Goal: Use online tool/utility: Use online tool/utility

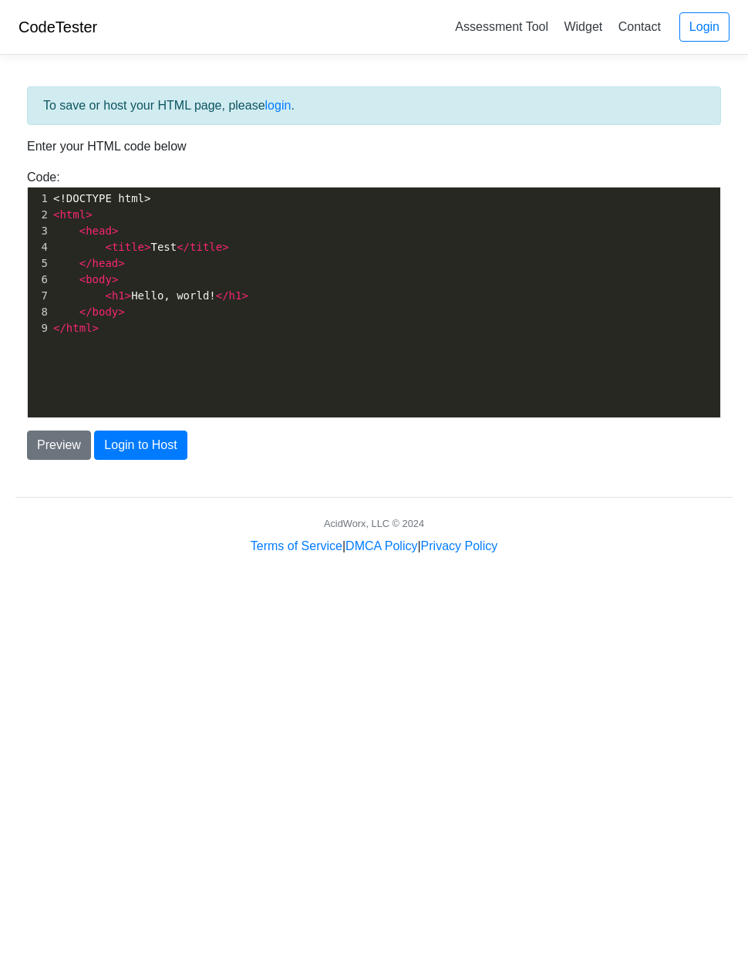
click at [51, 442] on button "Preview" at bounding box center [59, 444] width 64 height 29
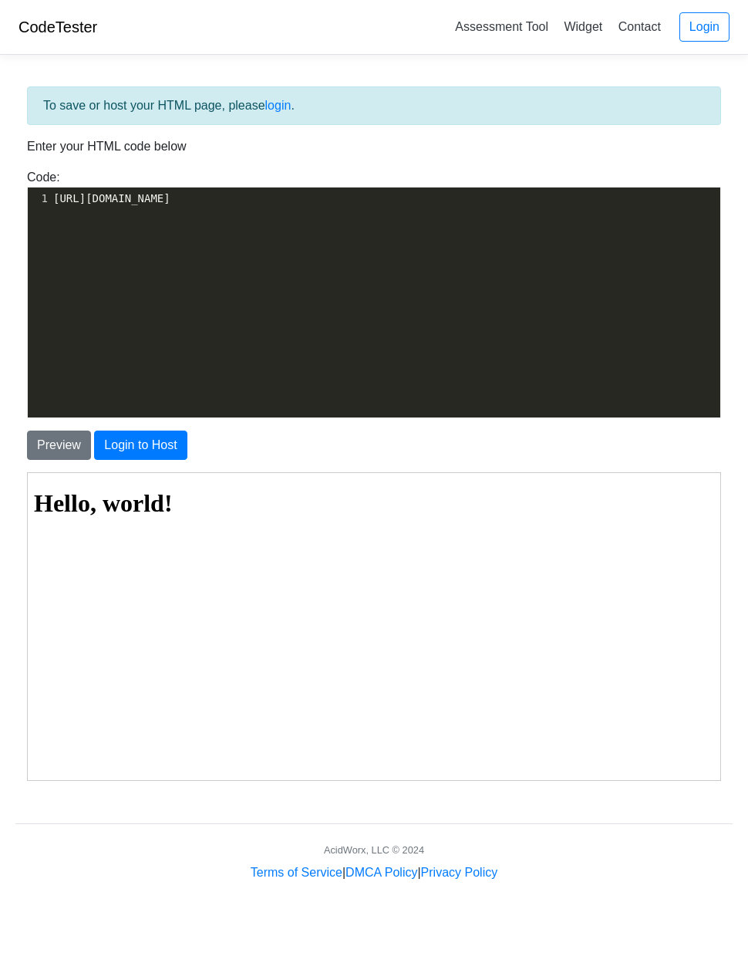
copy span "https://codetester.io/runner/host-html/"
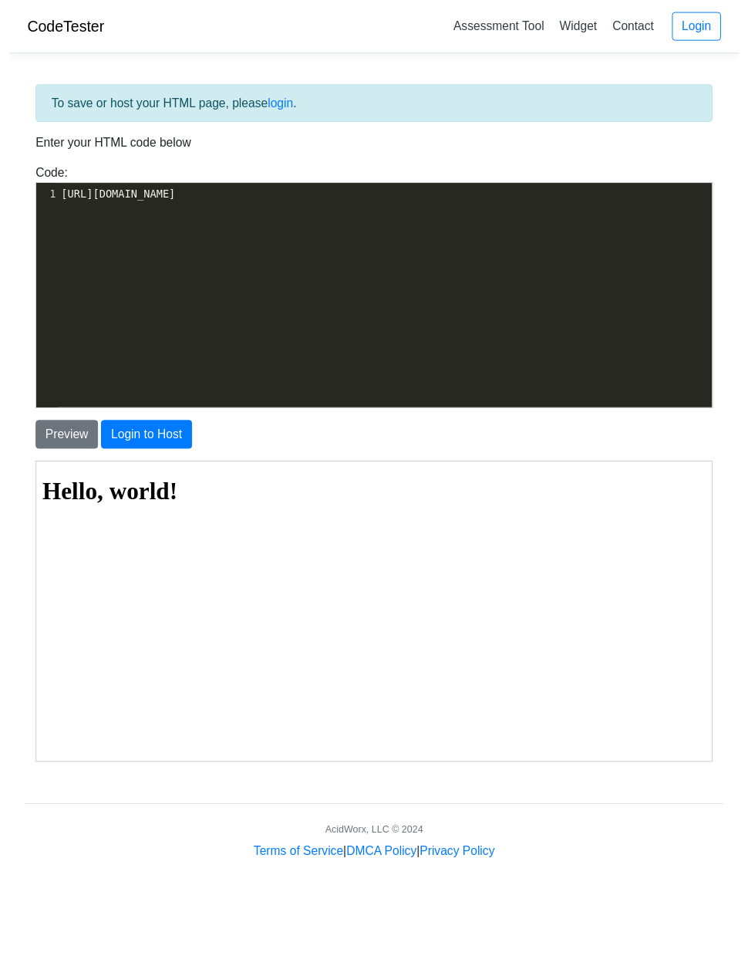
scroll to position [1364, 0]
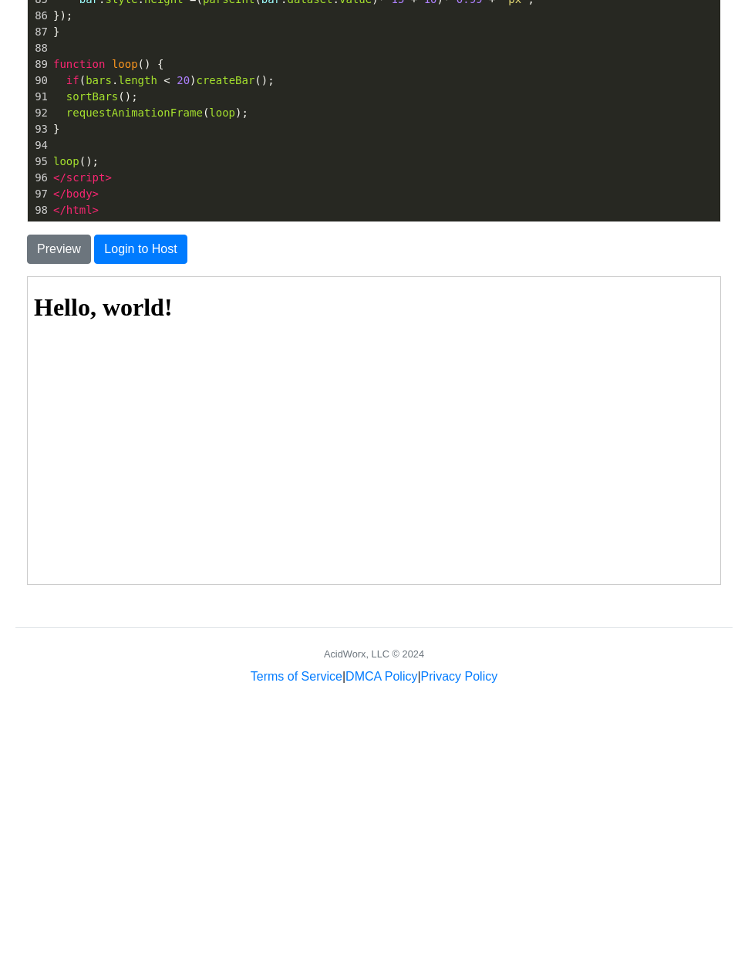
click at [56, 418] on div "Preview Login to Host" at bounding box center [373, 439] width 717 height 42
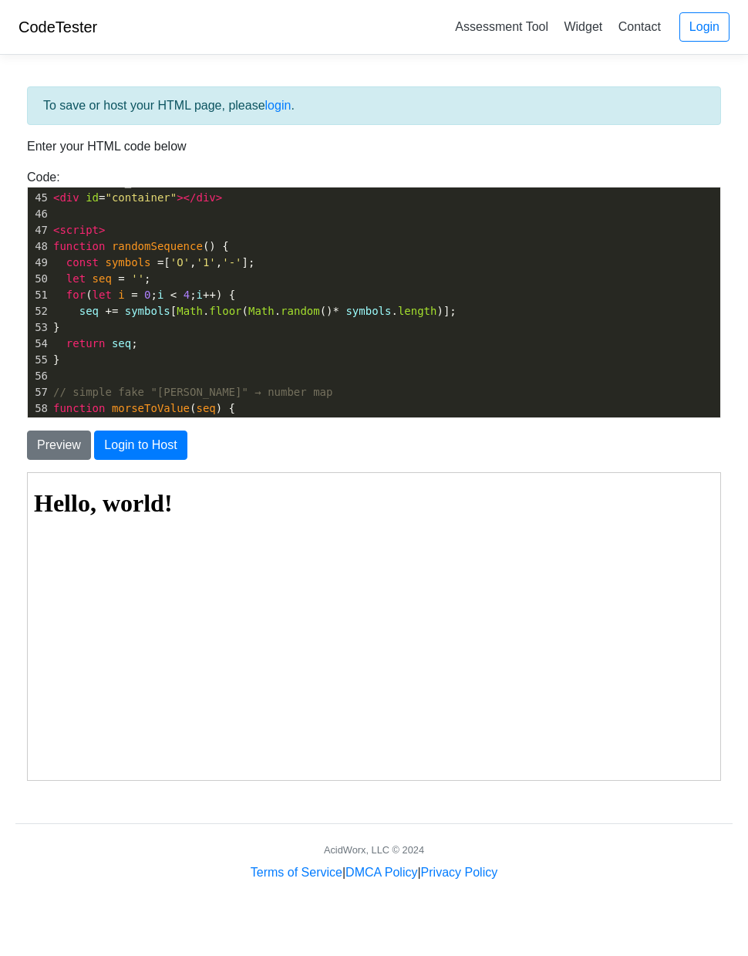
scroll to position [0, 0]
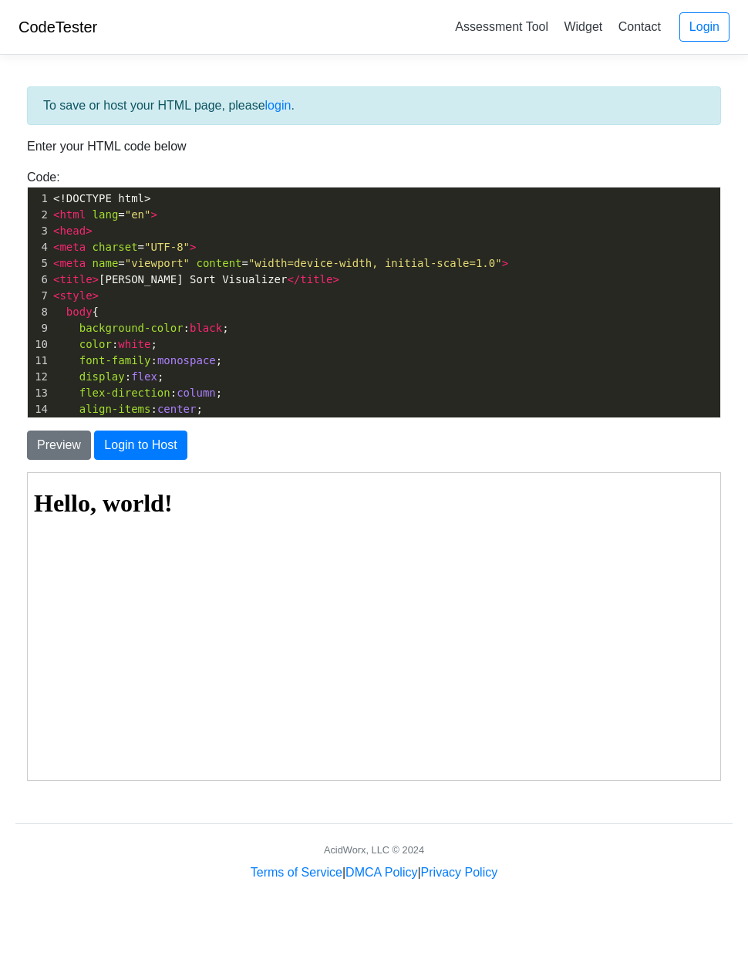
click at [54, 448] on button "Preview" at bounding box center [59, 444] width 64 height 29
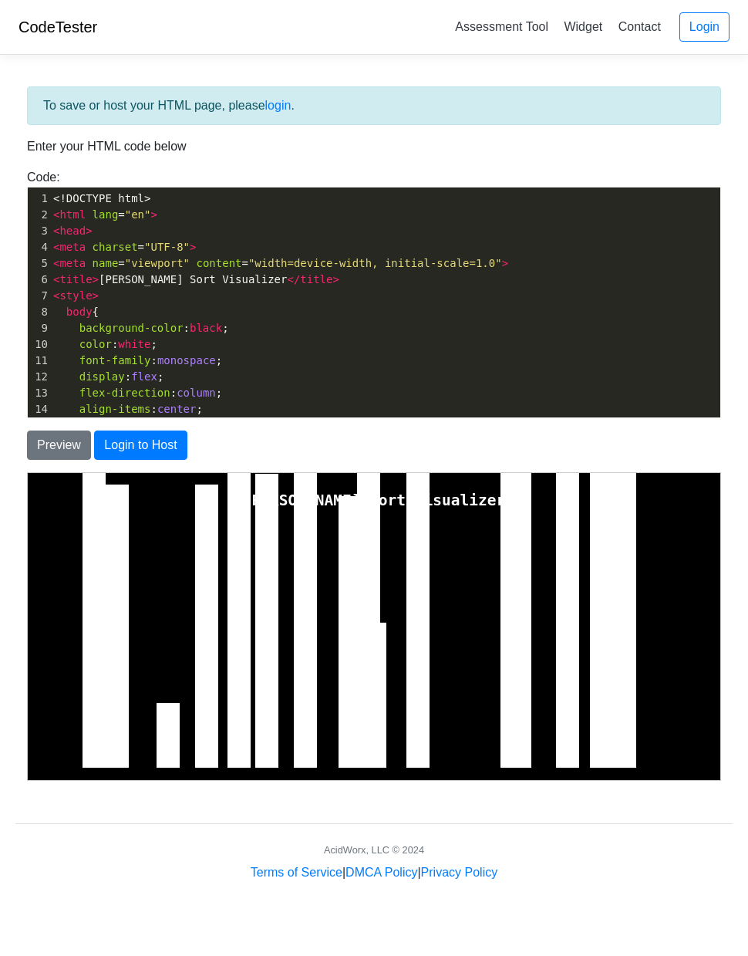
click at [55, 436] on button "Preview" at bounding box center [59, 444] width 64 height 29
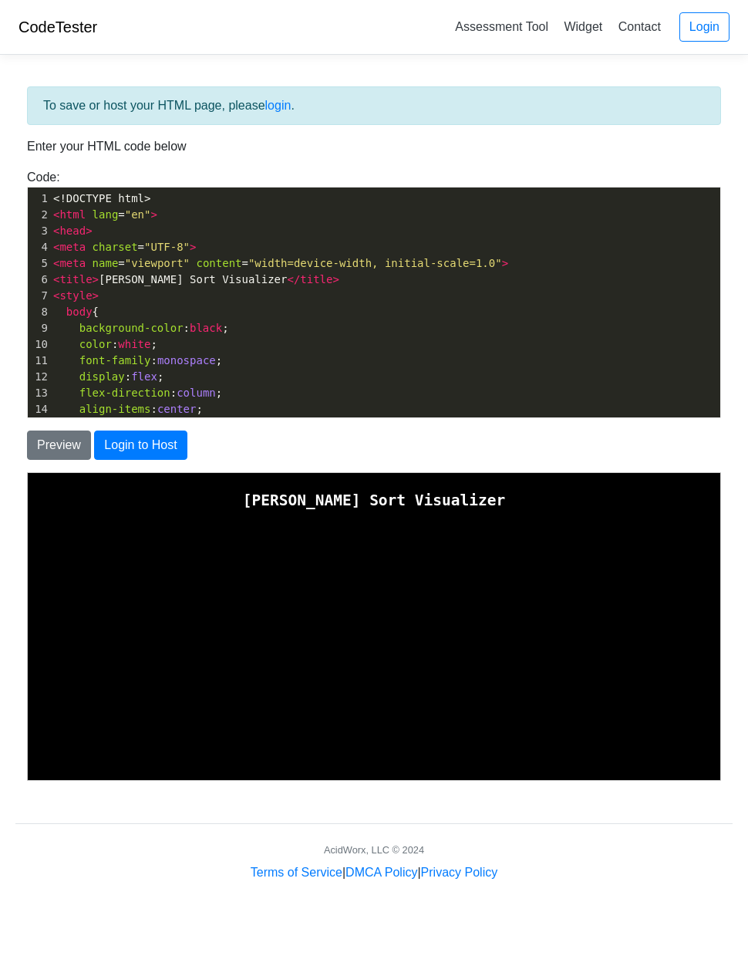
click at [54, 444] on button "Preview" at bounding box center [59, 444] width 64 height 29
click at [78, 457] on button "Preview" at bounding box center [59, 444] width 64 height 29
click at [70, 441] on button "Preview" at bounding box center [59, 444] width 64 height 29
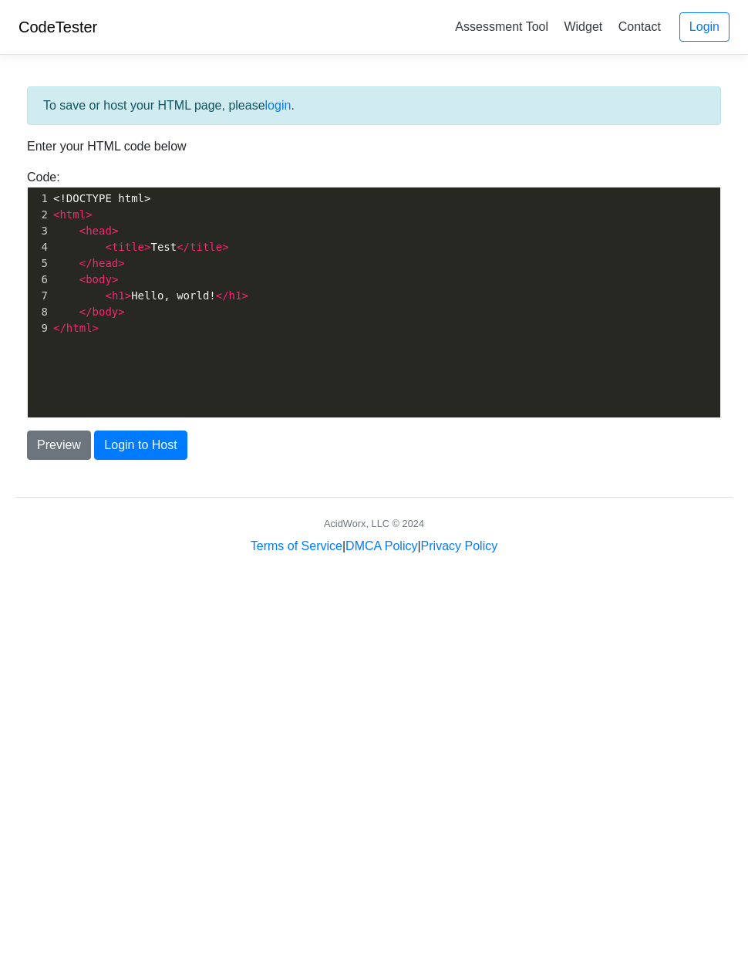
click at [56, 431] on button "Preview" at bounding box center [59, 444] width 64 height 29
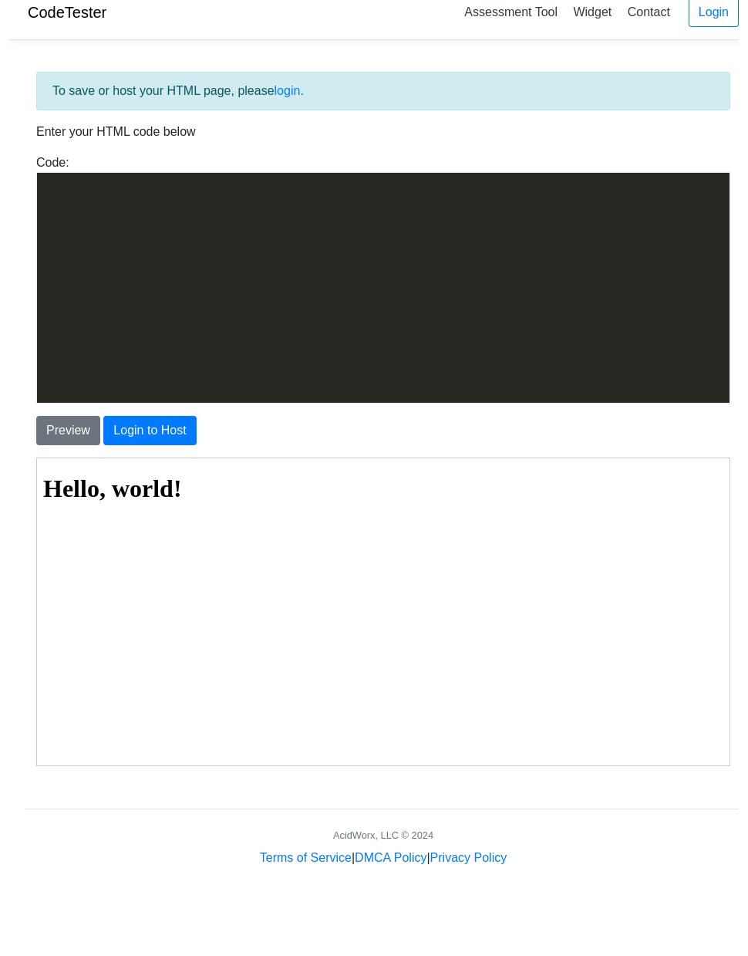
scroll to position [1364, 0]
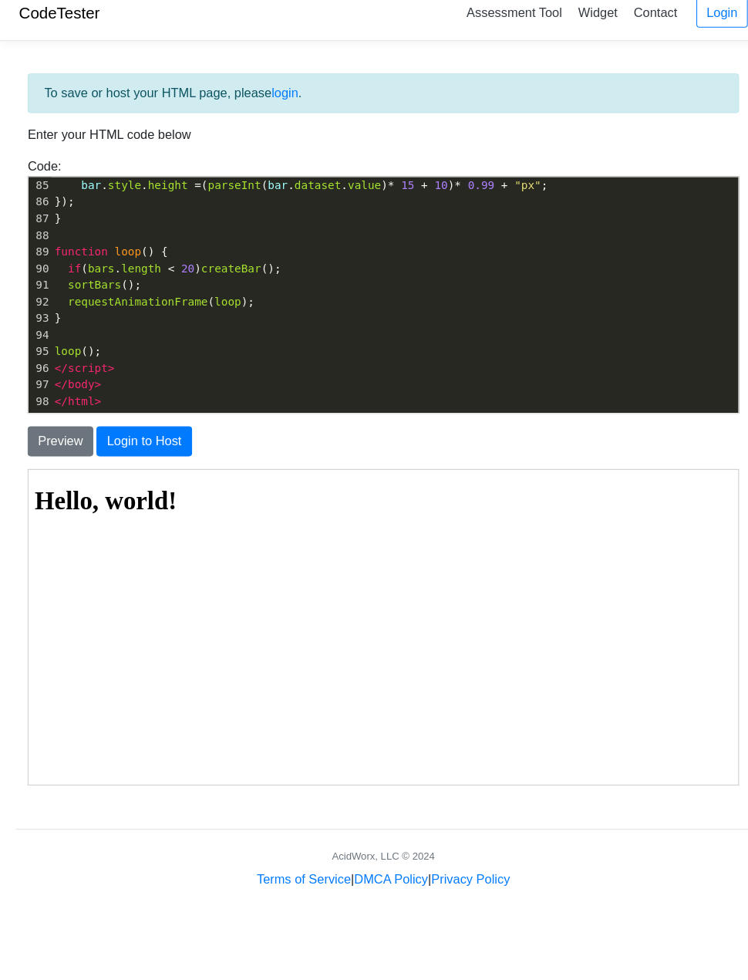
click at [57, 430] on button "Preview" at bounding box center [59, 444] width 64 height 29
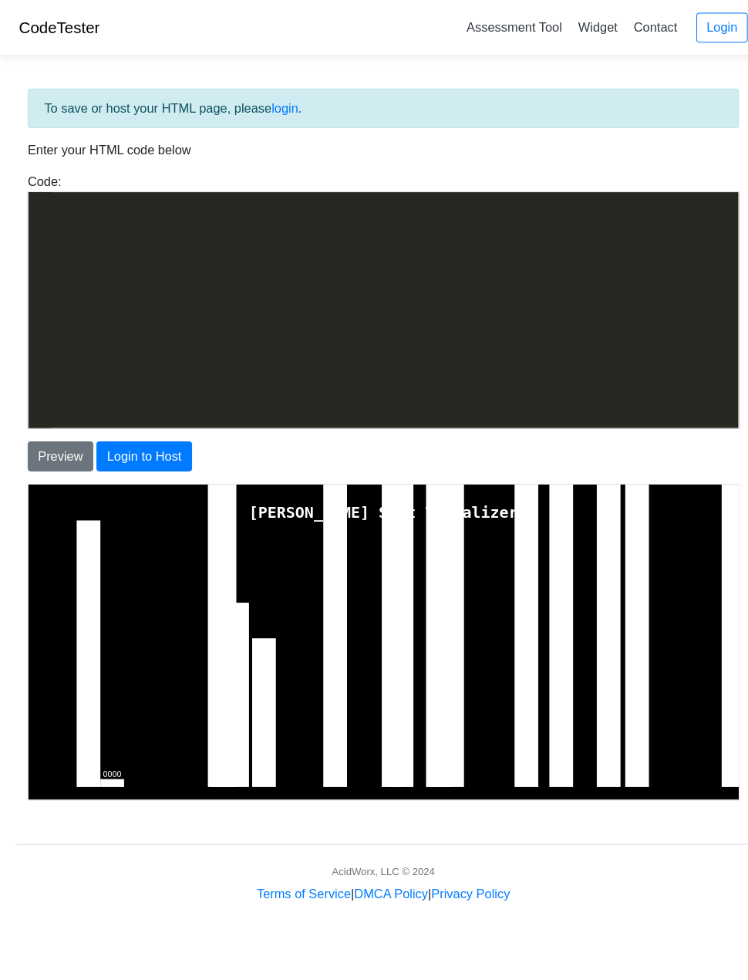
scroll to position [0, 0]
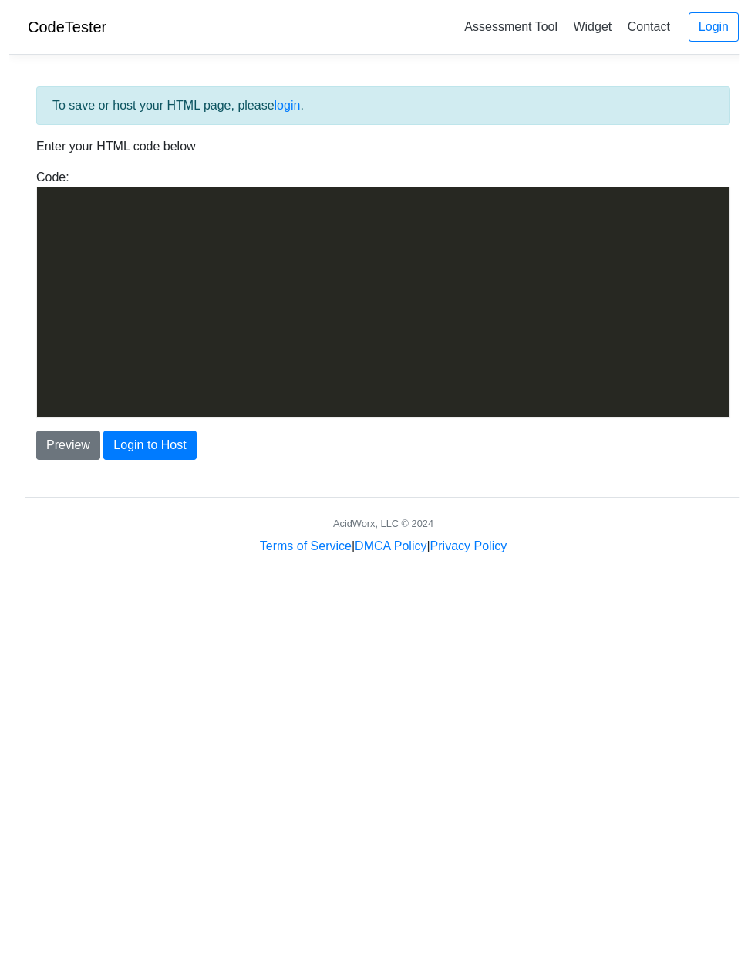
scroll to position [1769, 0]
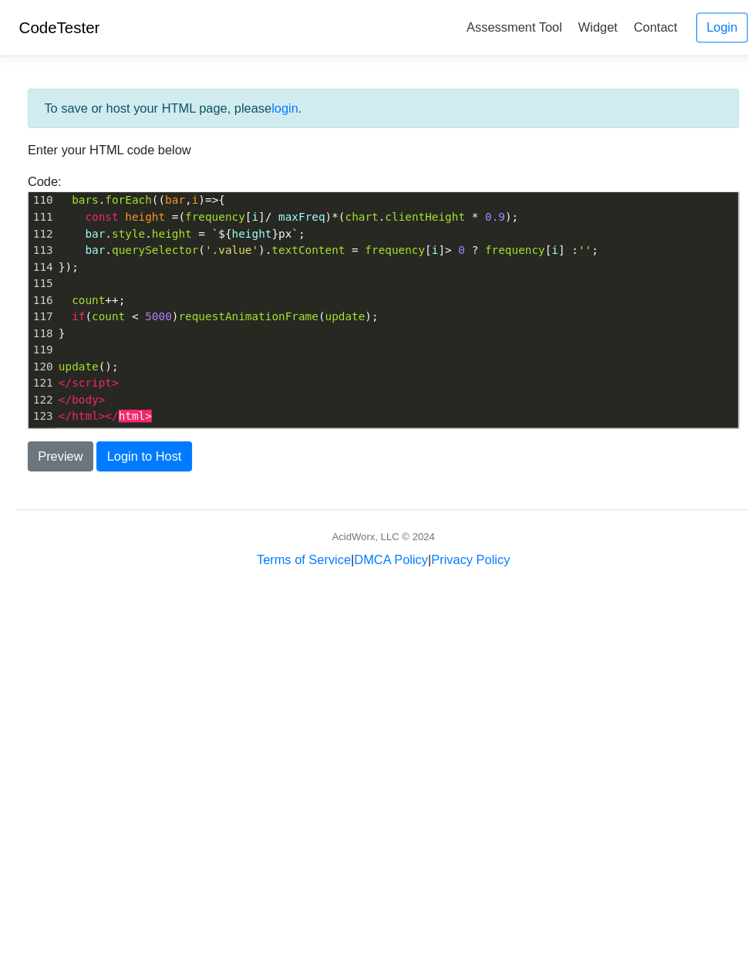
click at [80, 430] on button "Preview" at bounding box center [59, 444] width 64 height 29
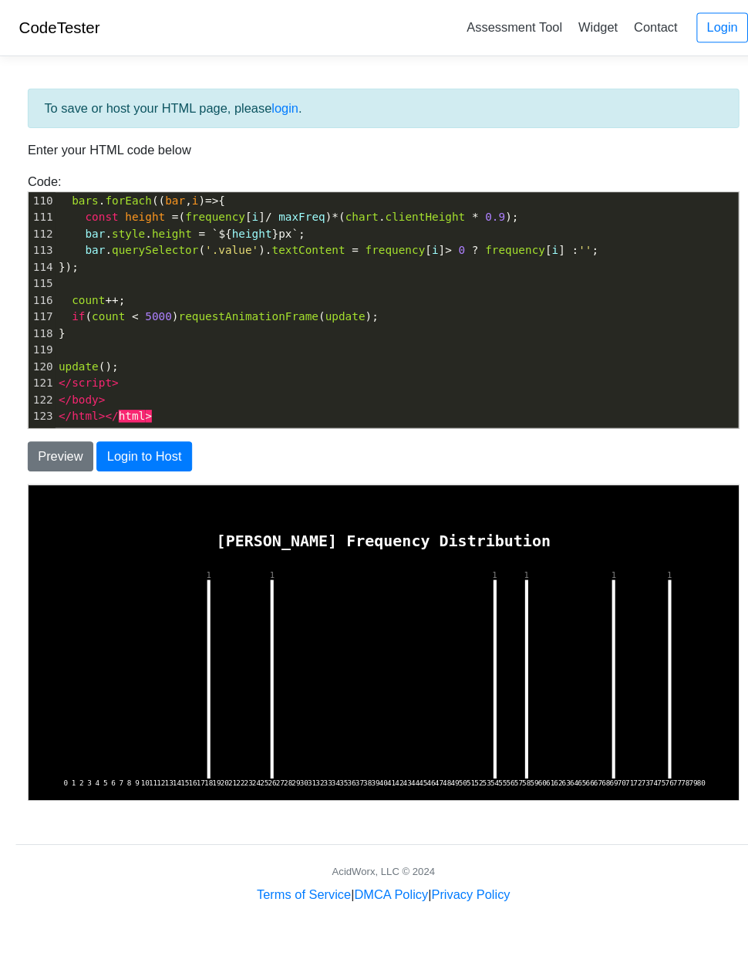
scroll to position [0, 0]
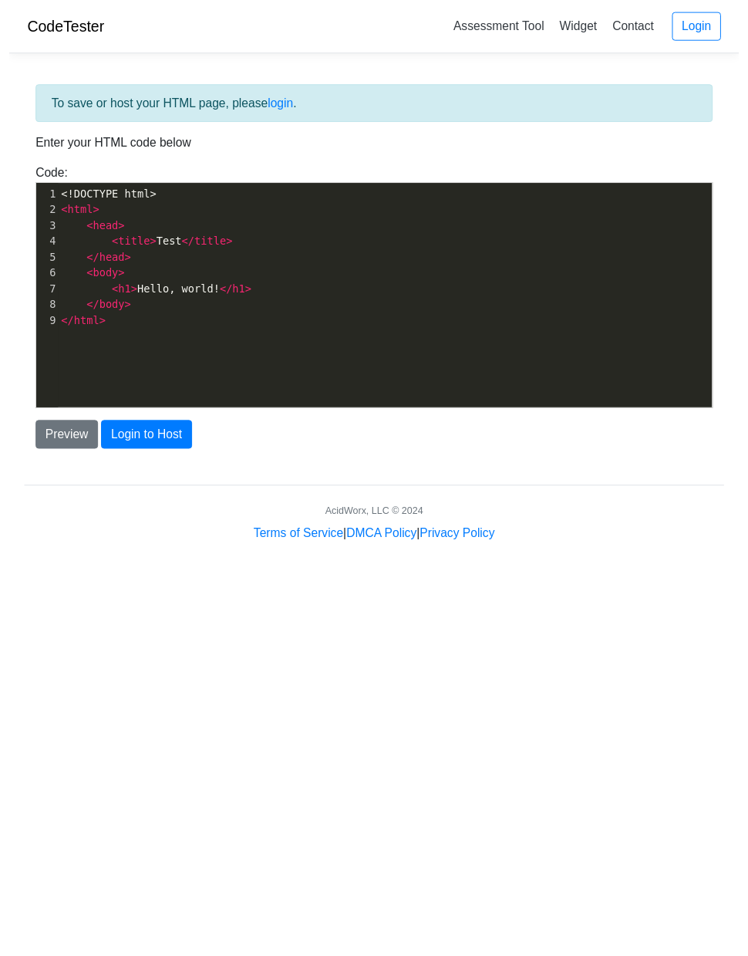
scroll to position [2384, 0]
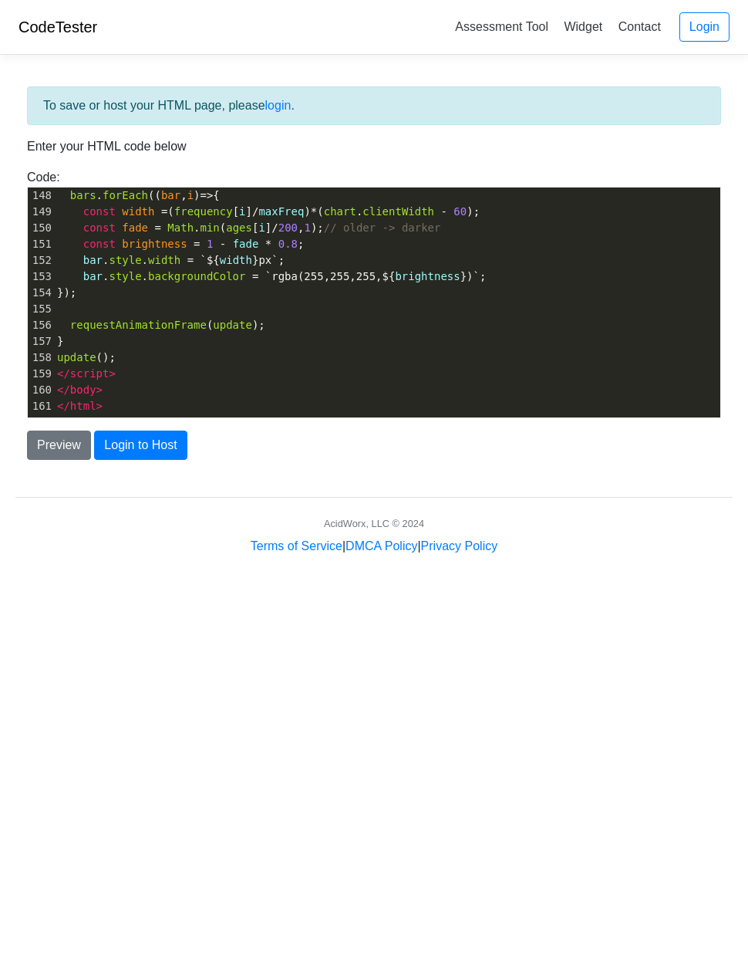
click at [62, 448] on button "Preview" at bounding box center [59, 444] width 64 height 29
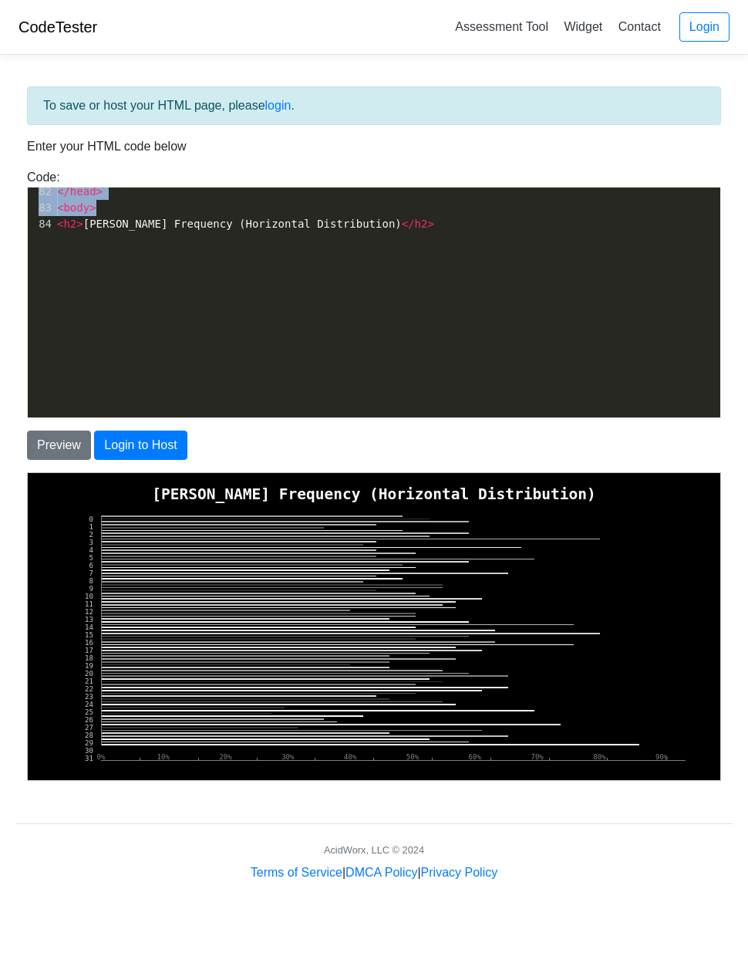
scroll to position [1503, 0]
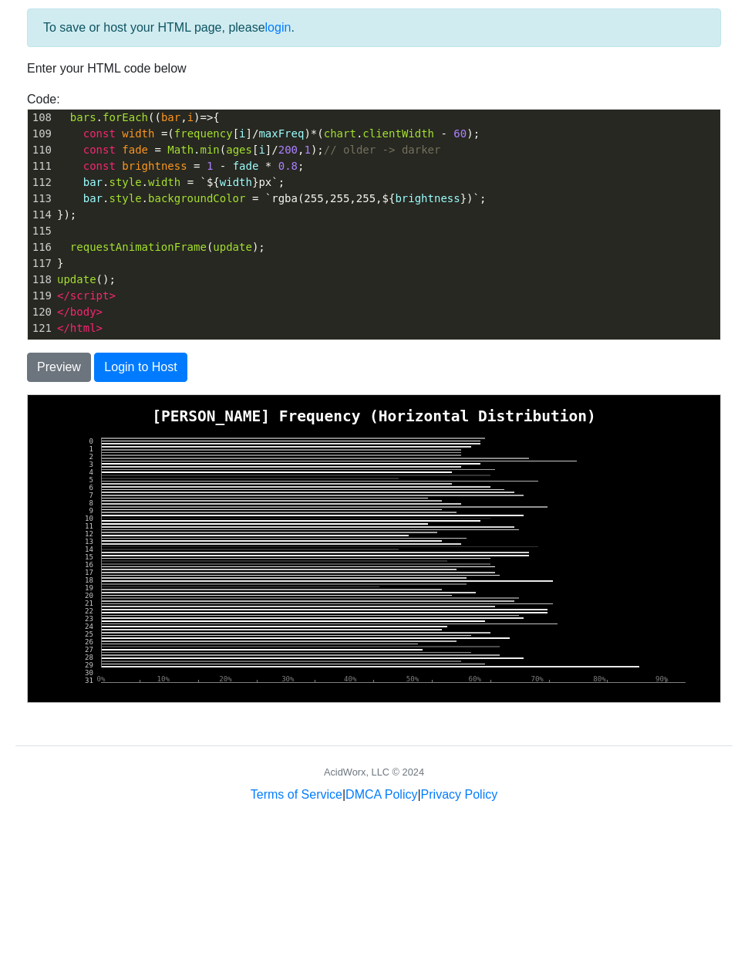
click at [67, 430] on button "Preview" at bounding box center [59, 444] width 64 height 29
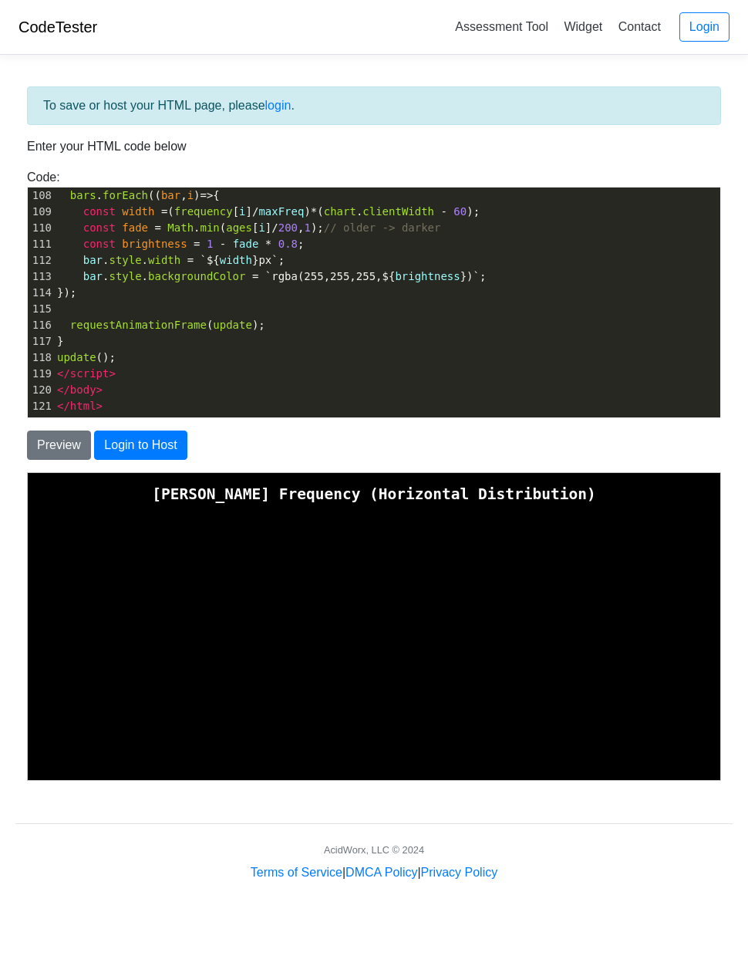
click at [59, 445] on button "Preview" at bounding box center [59, 444] width 64 height 29
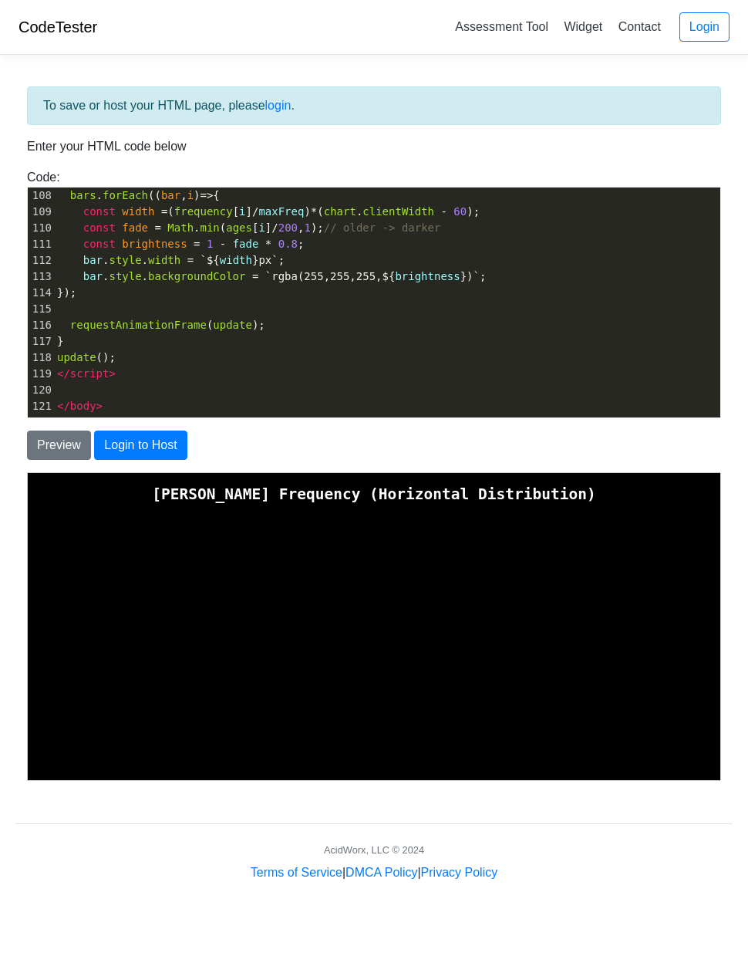
click at [47, 440] on button "Preview" at bounding box center [59, 444] width 64 height 29
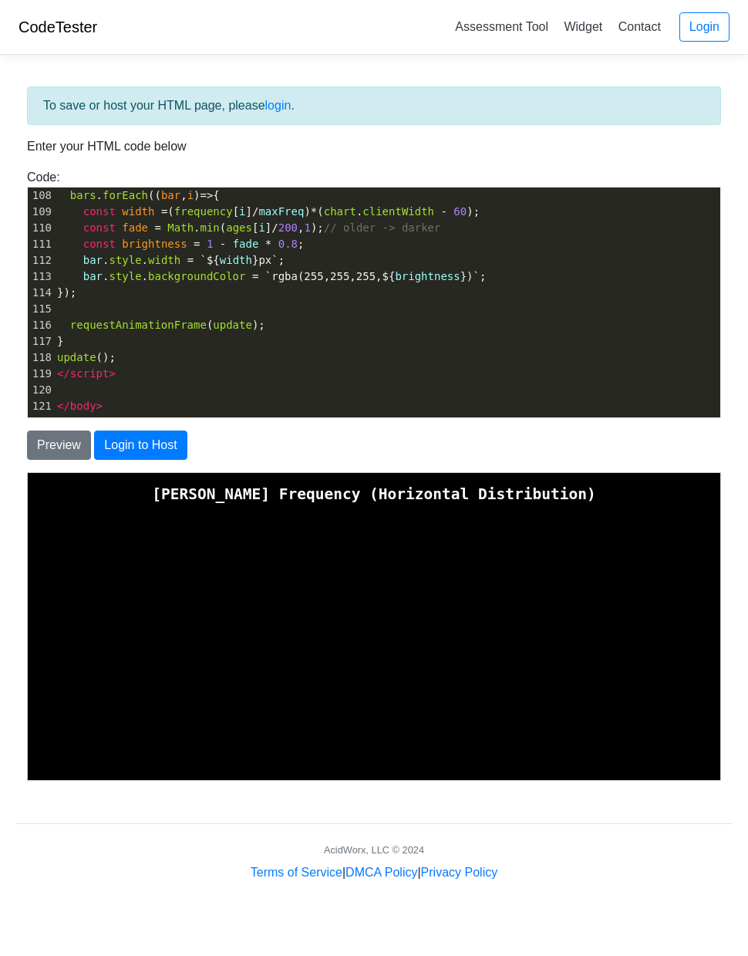
click at [59, 447] on button "Preview" at bounding box center [59, 444] width 64 height 29
click at [56, 443] on button "Preview" at bounding box center [59, 444] width 64 height 29
click at [61, 438] on button "Preview" at bounding box center [59, 444] width 64 height 29
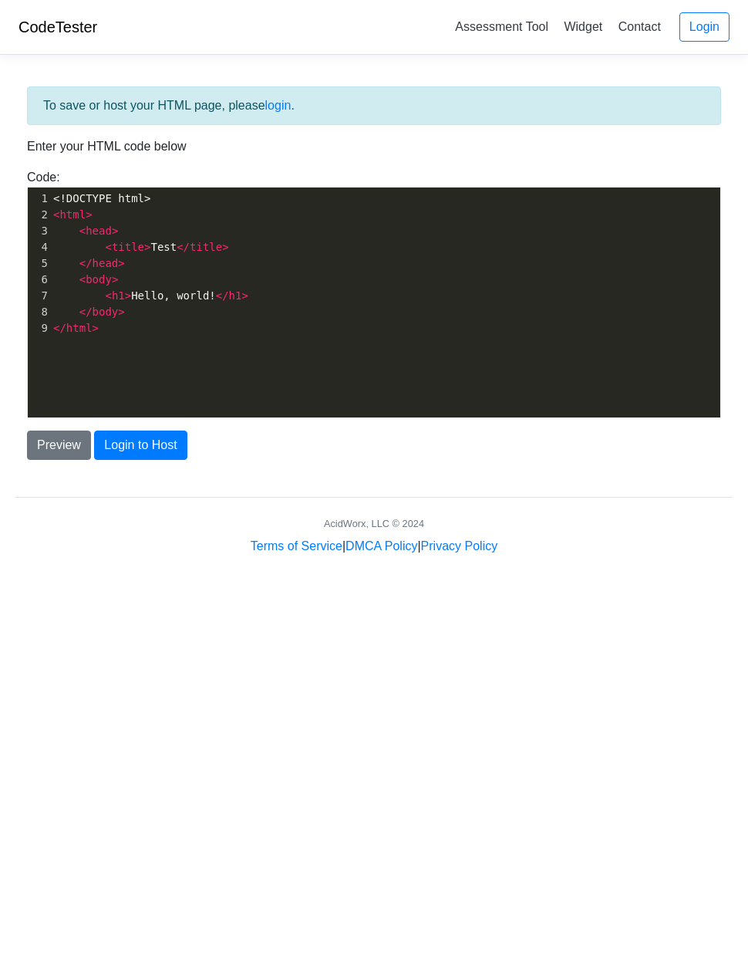
click at [57, 203] on span "<!DOCTYPE html>" at bounding box center [101, 198] width 97 height 12
click at [56, 203] on span "<!DOCTYPE html>" at bounding box center [101, 198] width 97 height 12
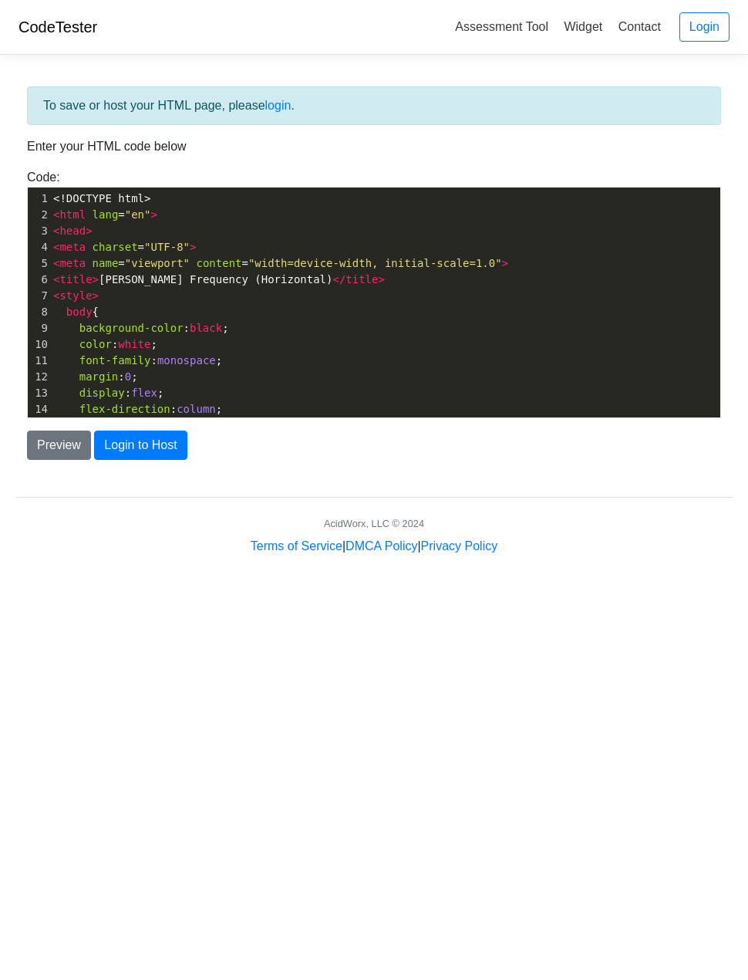
click at [54, 447] on button "Preview" at bounding box center [59, 444] width 64 height 29
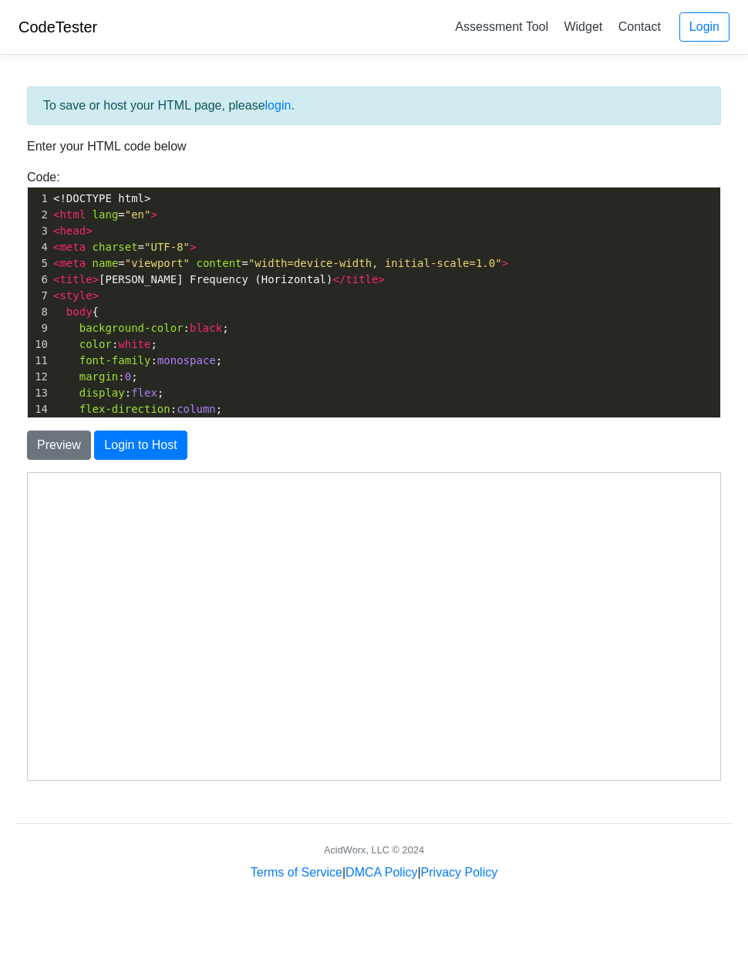
click at [29, 417] on div "14" at bounding box center [39, 409] width 22 height 16
click at [59, 449] on button "Preview" at bounding box center [59, 444] width 64 height 29
click at [59, 434] on button "Preview" at bounding box center [59, 444] width 64 height 29
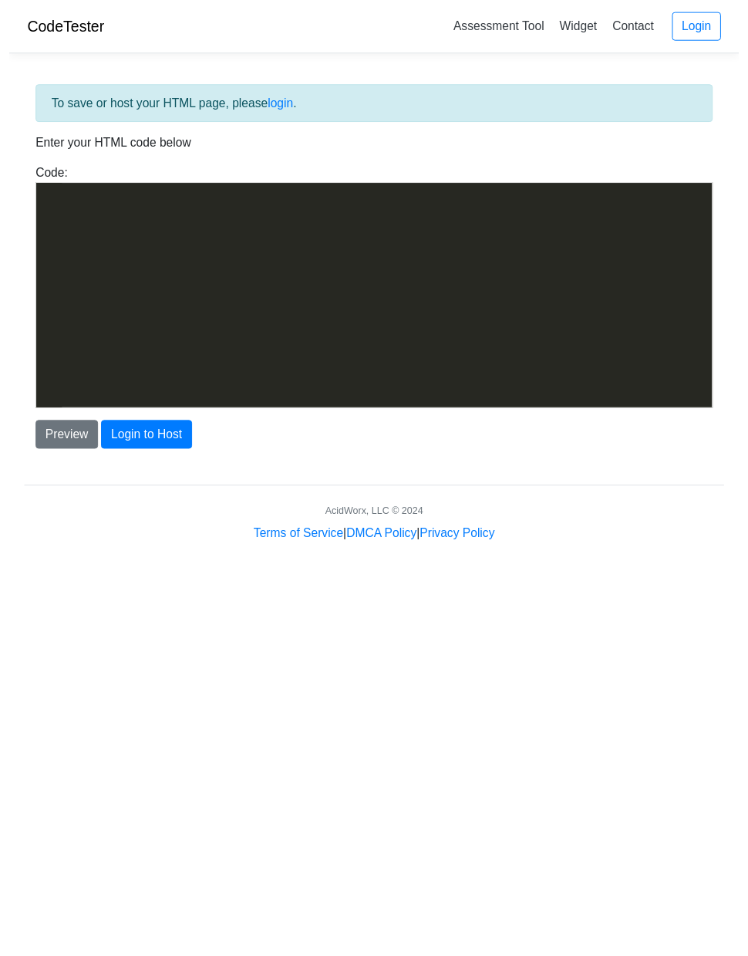
scroll to position [2077, 0]
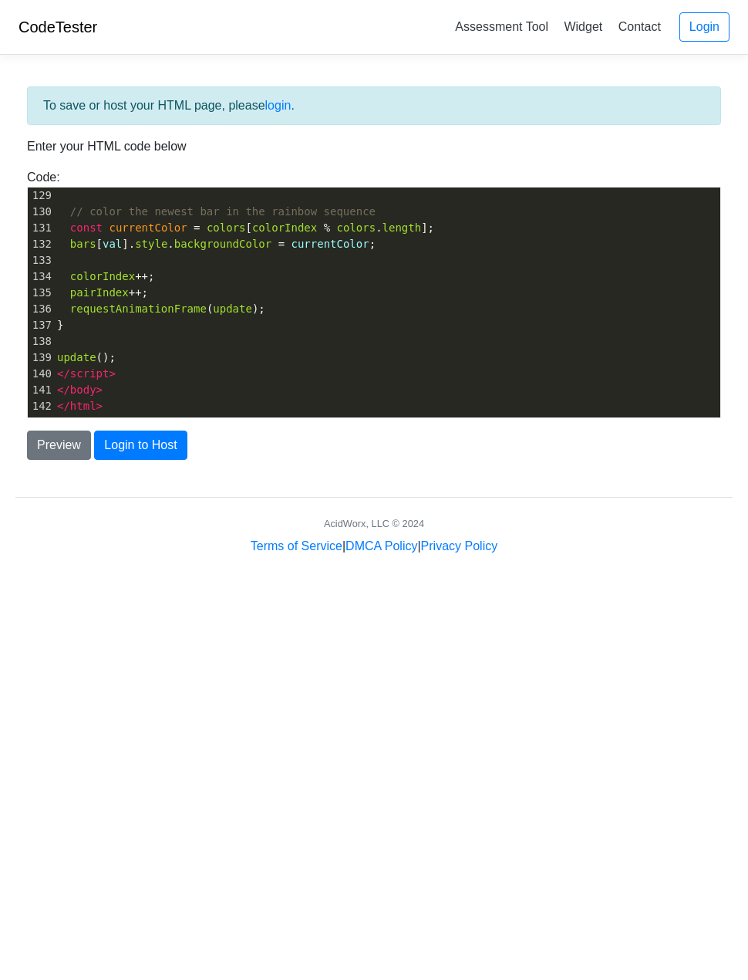
click at [44, 448] on button "Preview" at bounding box center [59, 444] width 64 height 29
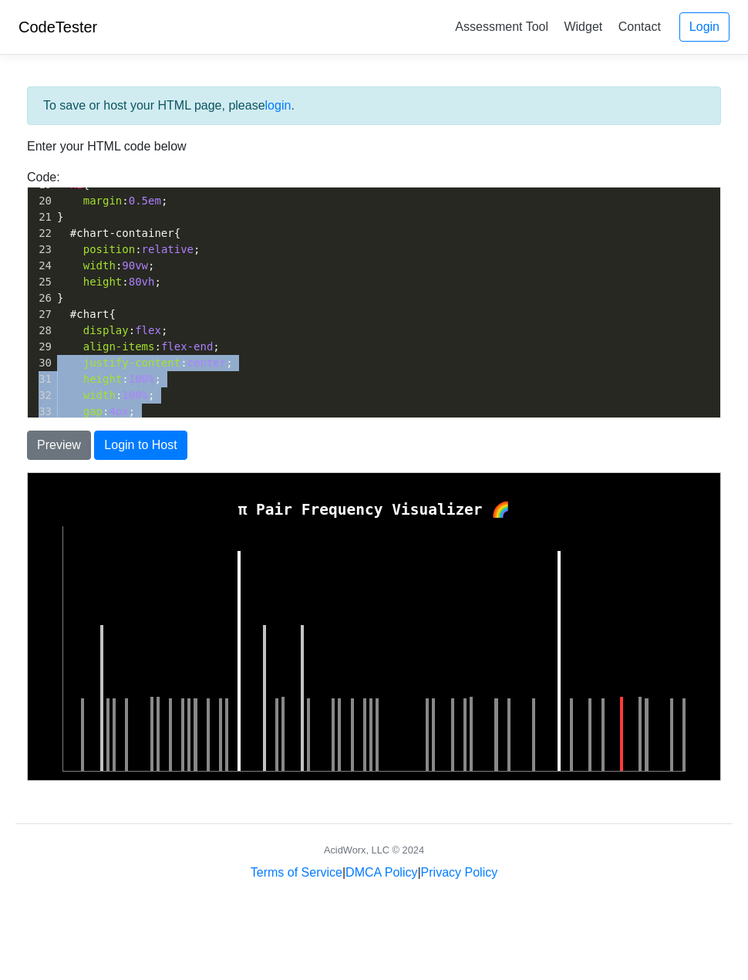
scroll to position [186, 0]
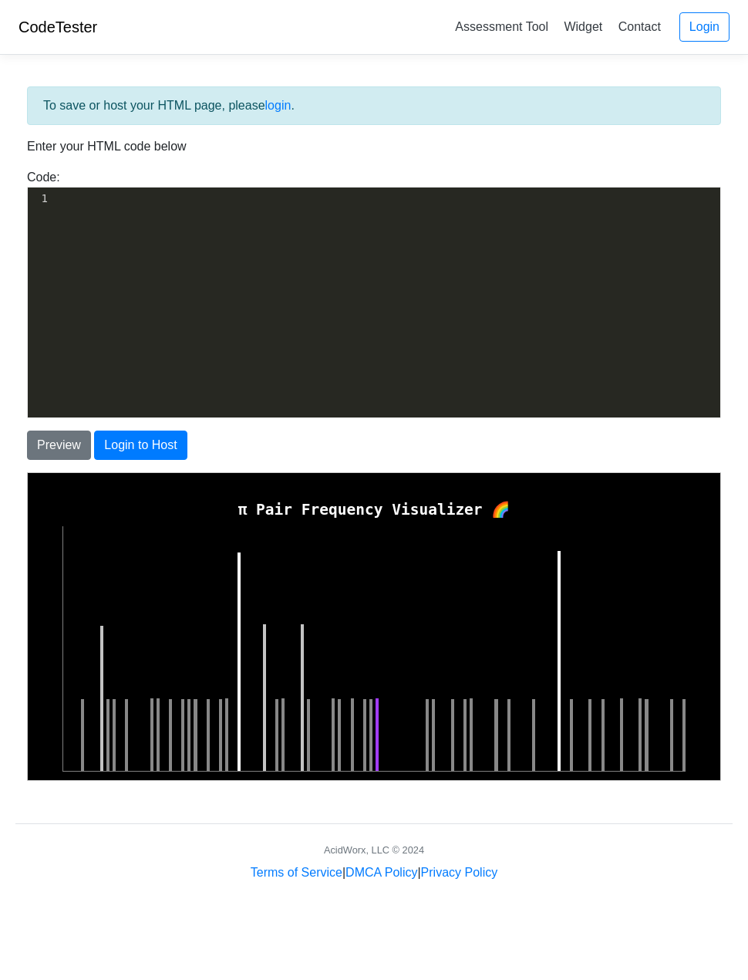
click at [25, 146] on div "To save or host your HTML page, please login . Enter your HTML code below Code:…" at bounding box center [373, 436] width 717 height 700
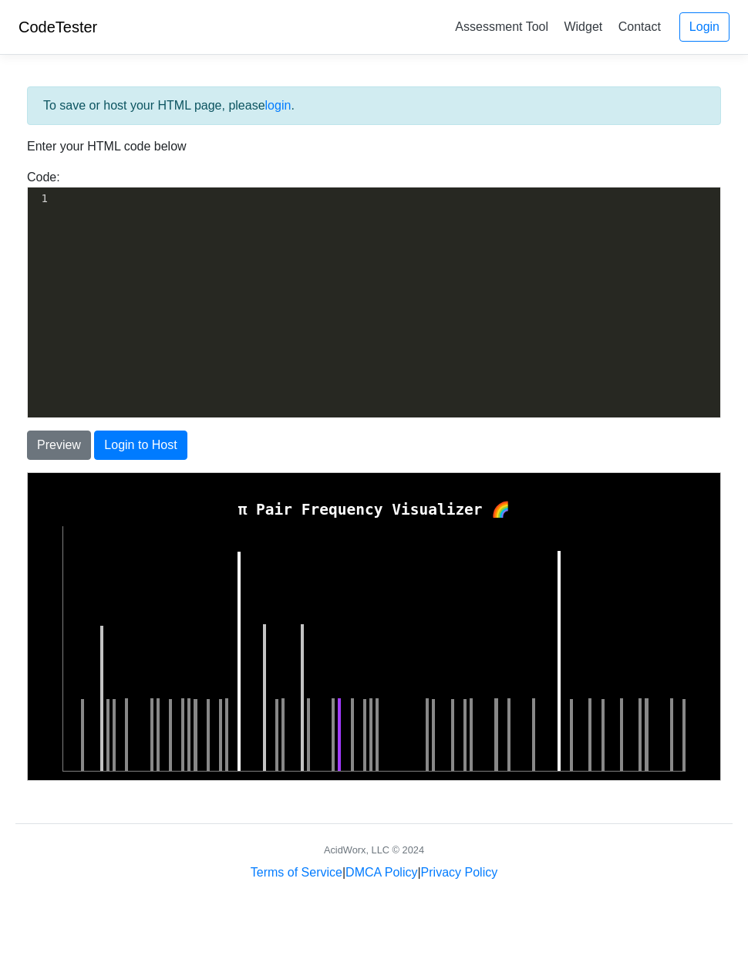
click at [37, 175] on div "Code: <!DOCTYPE html> <html> <head> <title>Test</title> </head> <body> <h1>Hell…" at bounding box center [373, 293] width 717 height 250
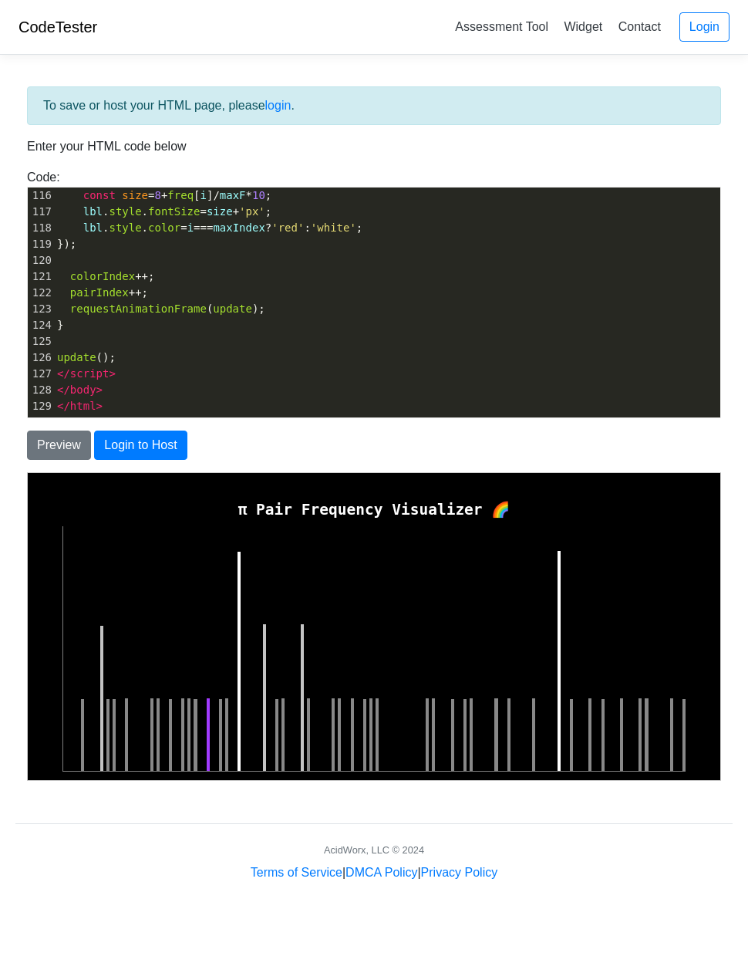
click at [51, 437] on button "Preview" at bounding box center [59, 444] width 64 height 29
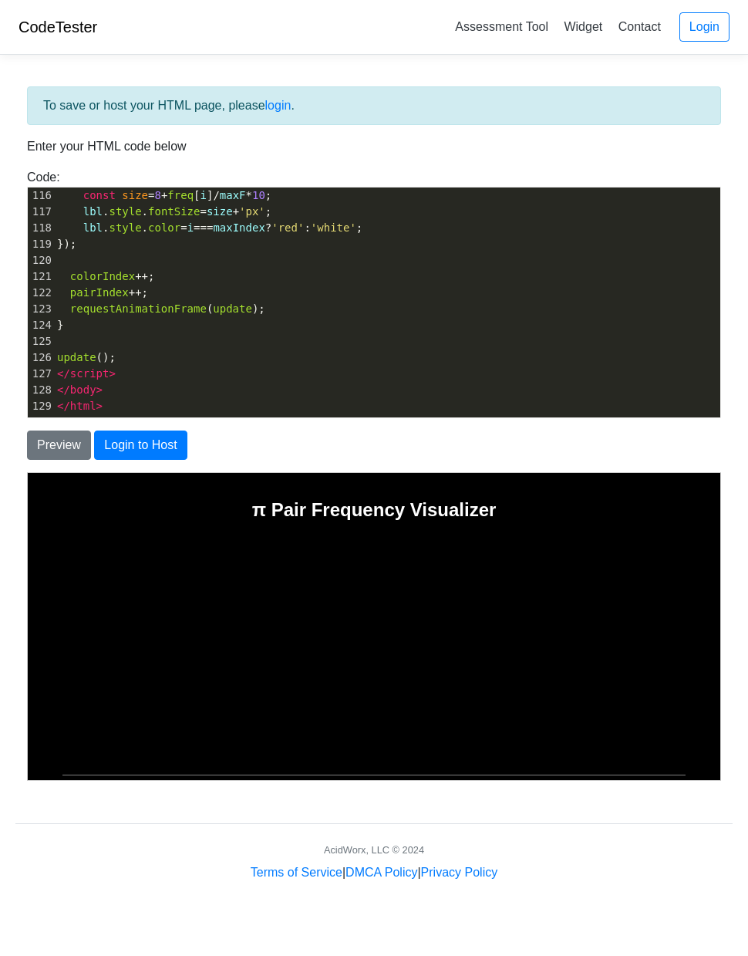
click at [46, 442] on button "Preview" at bounding box center [59, 444] width 64 height 29
click at [47, 434] on button "Preview" at bounding box center [59, 444] width 64 height 29
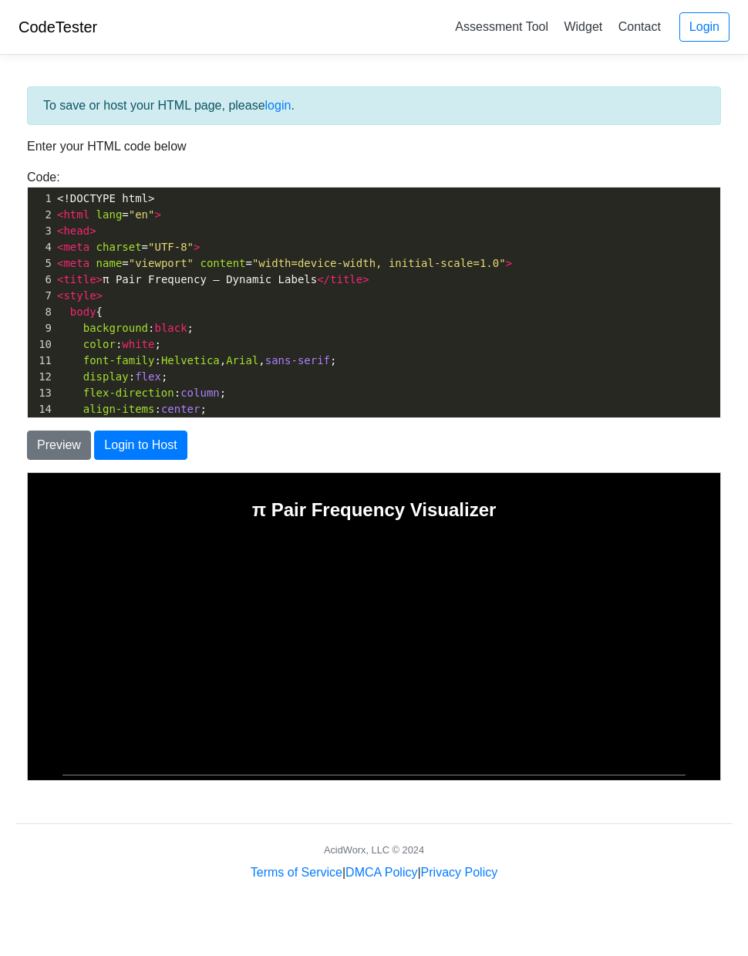
click at [66, 447] on button "Preview" at bounding box center [59, 444] width 64 height 29
click at [65, 434] on button "Preview" at bounding box center [59, 444] width 64 height 29
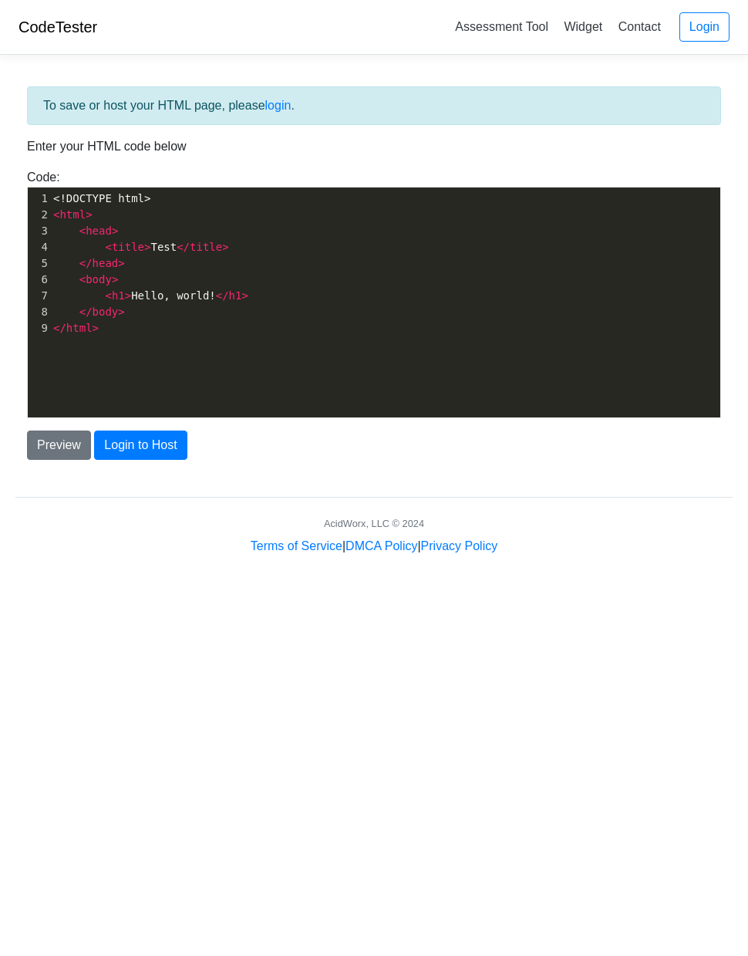
click at [49, 187] on div at bounding box center [39, 313] width 22 height 253
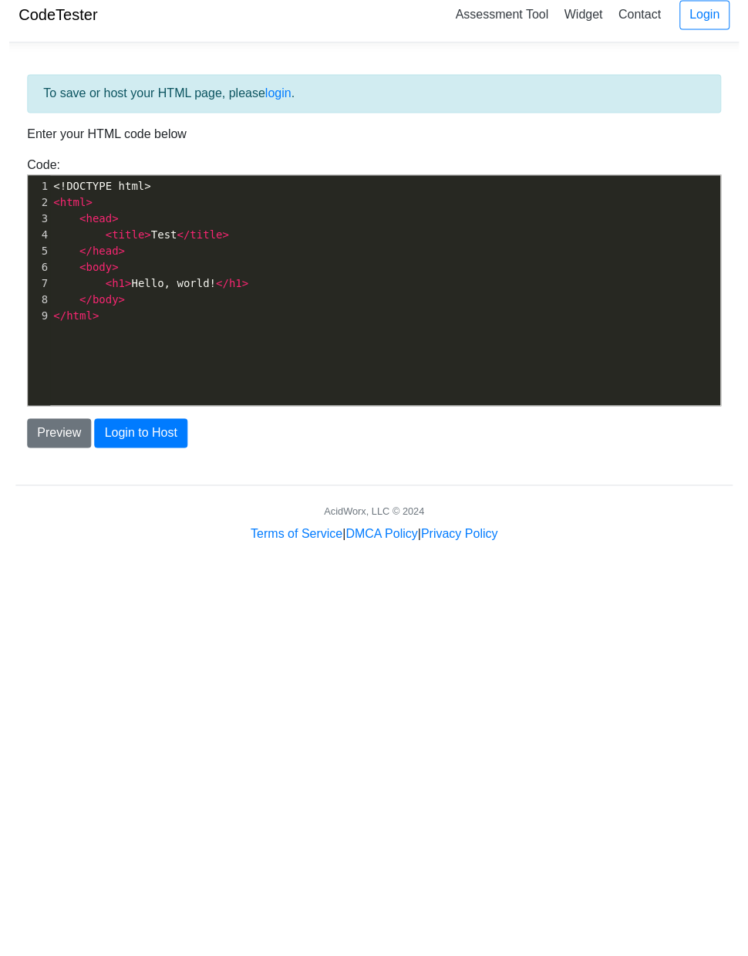
scroll to position [1866, 0]
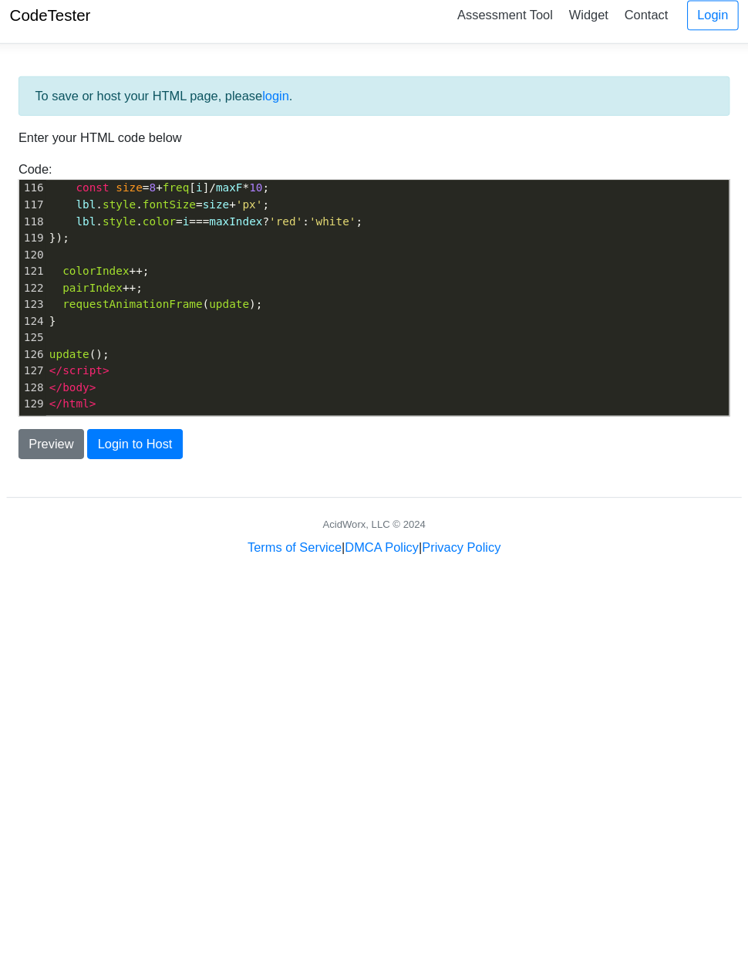
click at [52, 430] on button "Preview" at bounding box center [59, 444] width 64 height 29
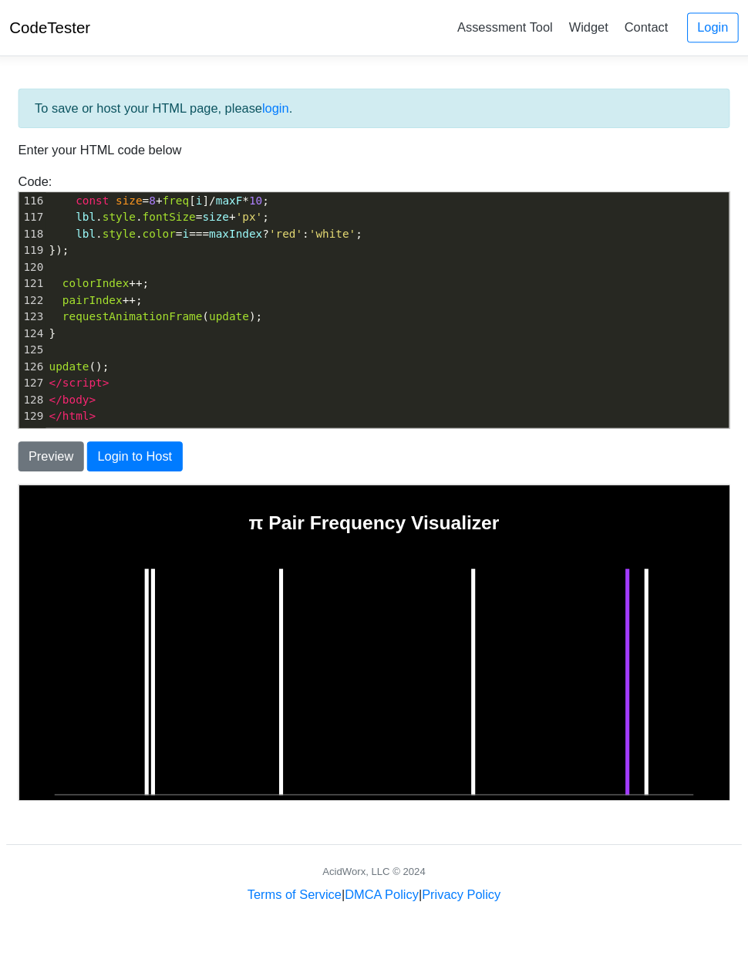
scroll to position [0, 0]
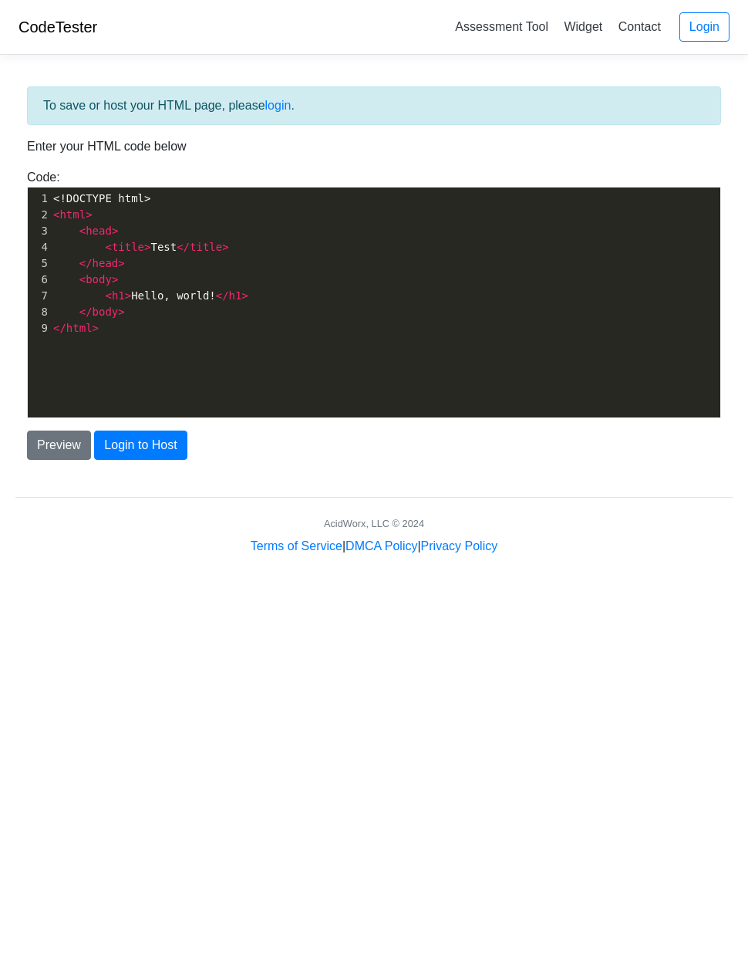
click at [58, 204] on span "<!DOCTYPE html>" at bounding box center [101, 198] width 97 height 12
click at [58, 203] on span "<!DOCTYPE html>" at bounding box center [101, 198] width 97 height 12
click at [66, 211] on span "html" at bounding box center [72, 214] width 26 height 12
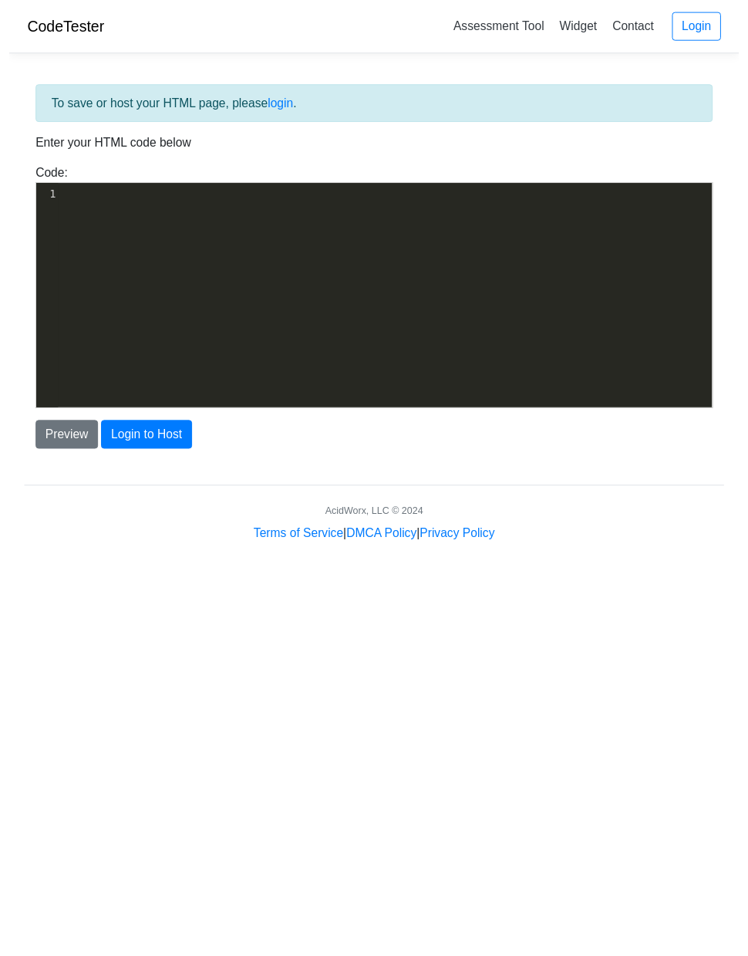
scroll to position [1866, 0]
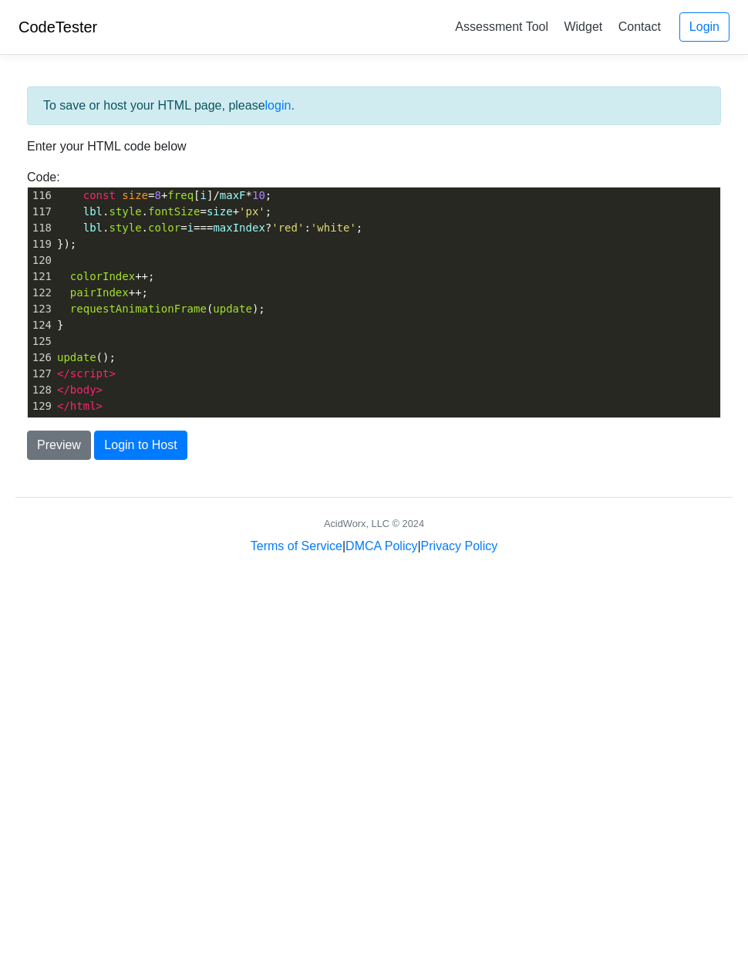
click at [53, 444] on button "Preview" at bounding box center [59, 444] width 64 height 29
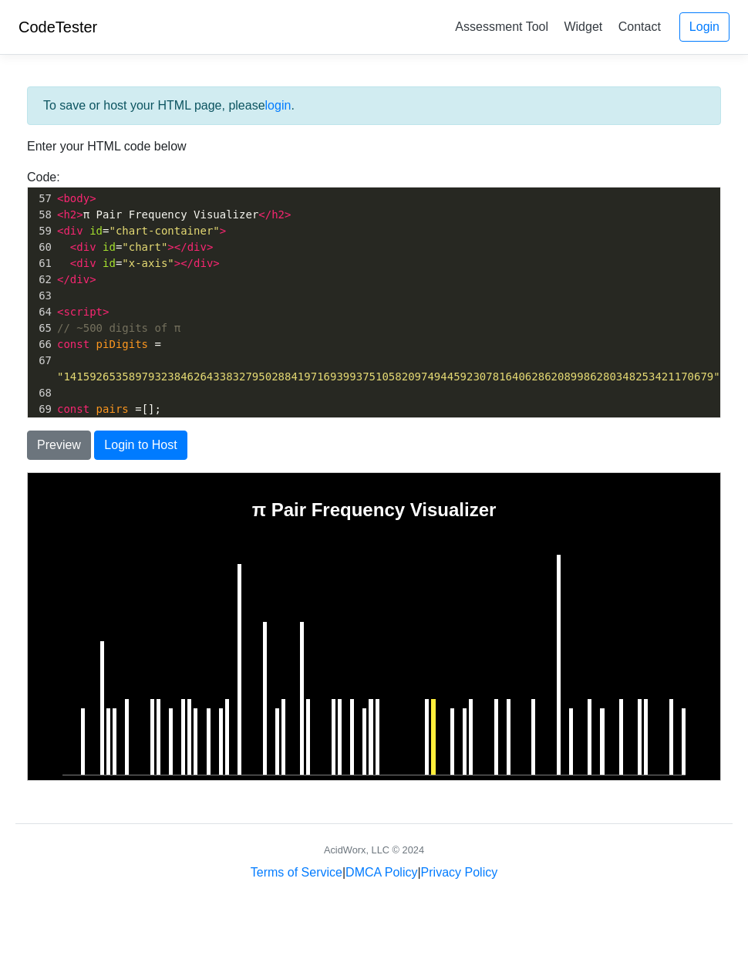
scroll to position [0, 0]
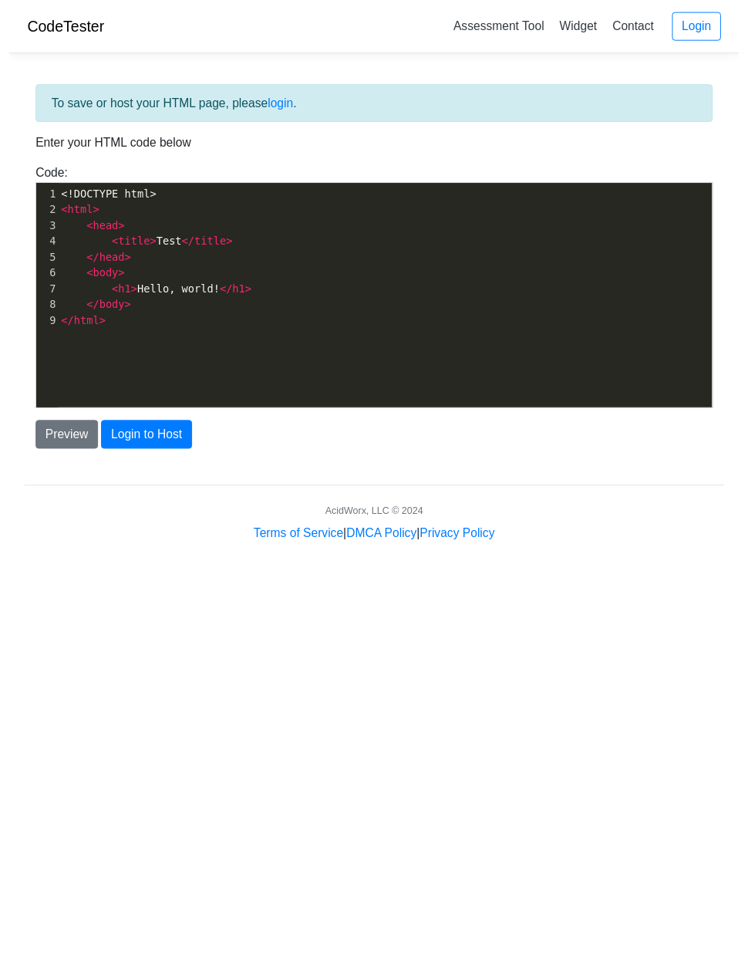
scroll to position [2174, 0]
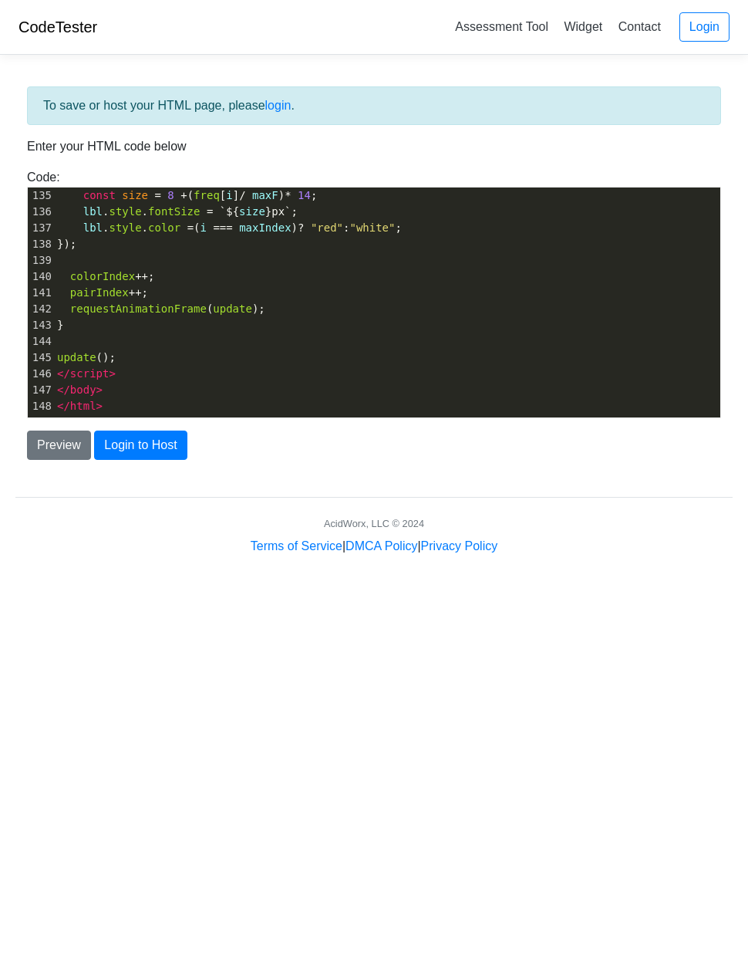
click at [64, 437] on button "Preview" at bounding box center [59, 444] width 64 height 29
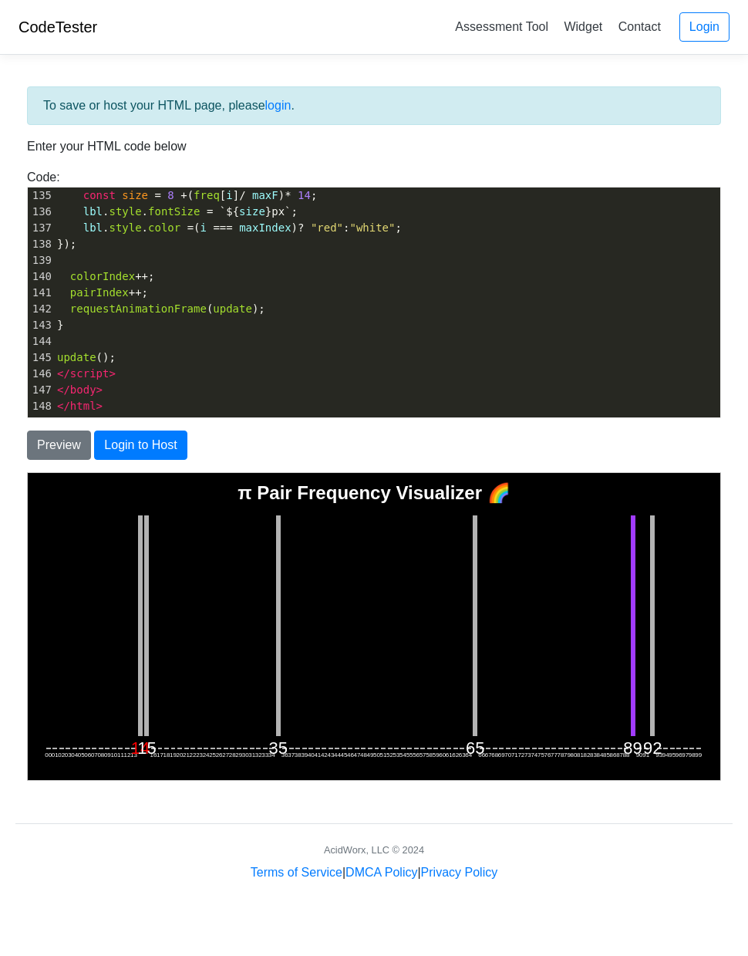
scroll to position [0, 0]
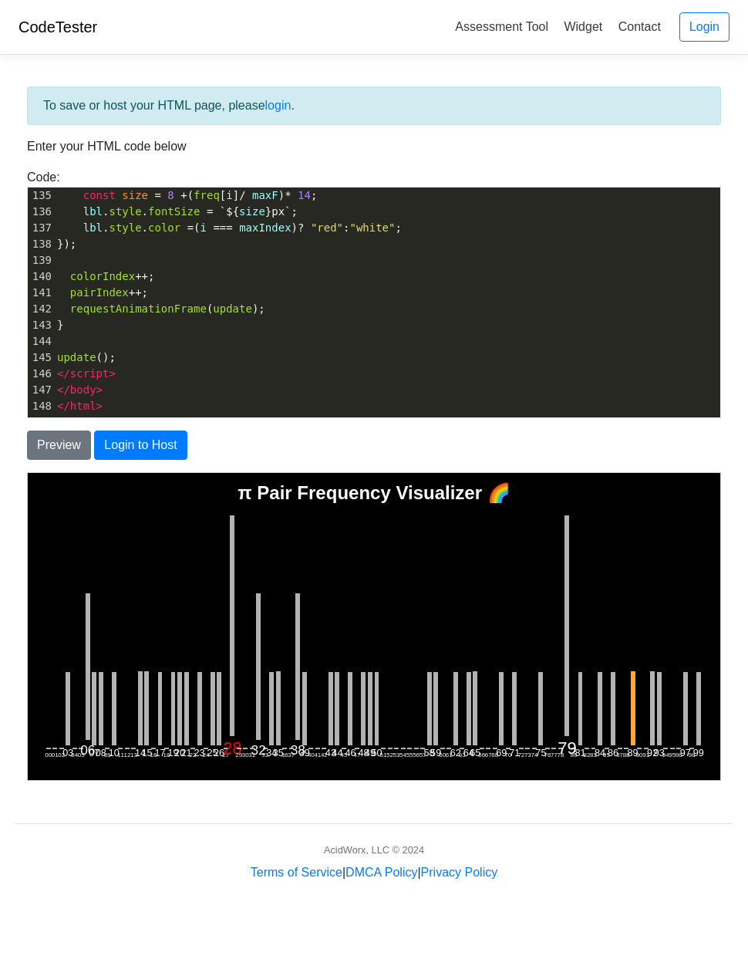
click at [56, 444] on button "Preview" at bounding box center [59, 444] width 64 height 29
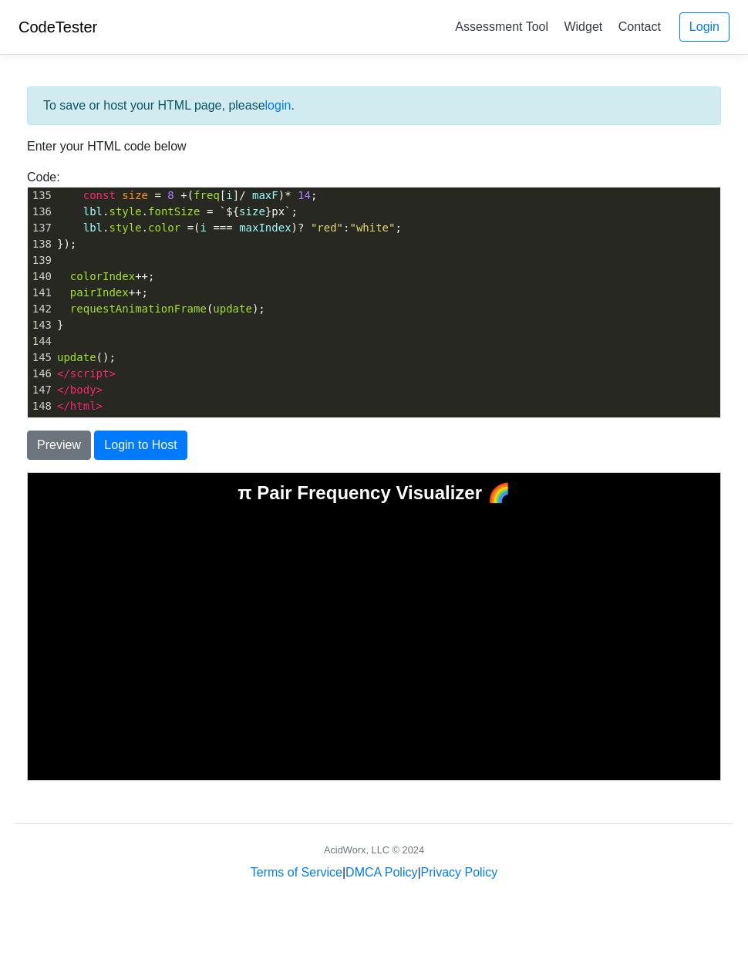
click at [59, 449] on button "Preview" at bounding box center [59, 444] width 64 height 29
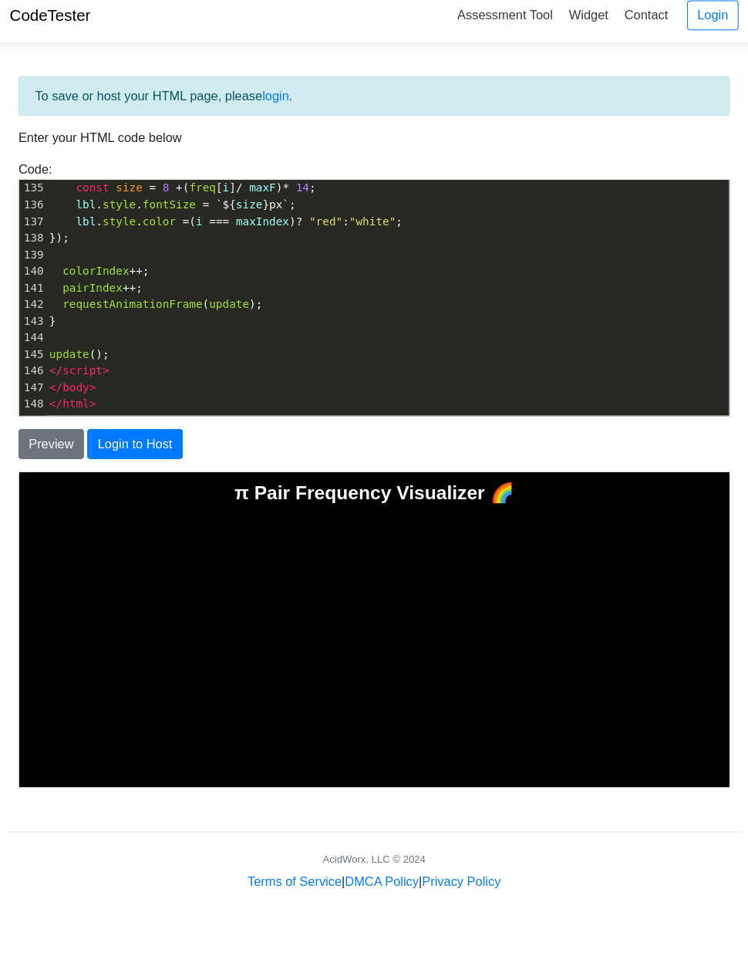
click at [52, 430] on button "Preview" at bounding box center [59, 444] width 64 height 29
